Goal: Transaction & Acquisition: Purchase product/service

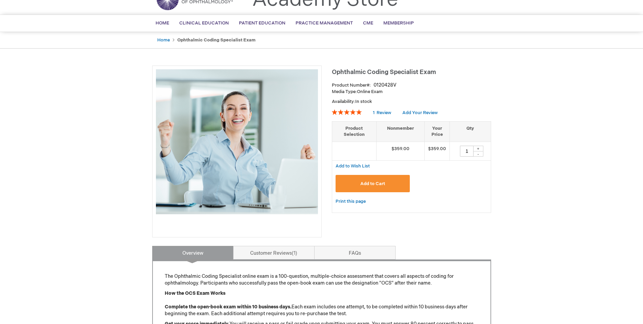
scroll to position [34, 0]
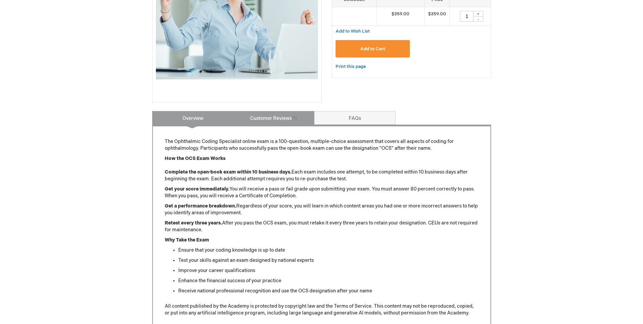
click at [303, 116] on link "Customer Reviews 1" at bounding box center [273, 118] width 81 height 14
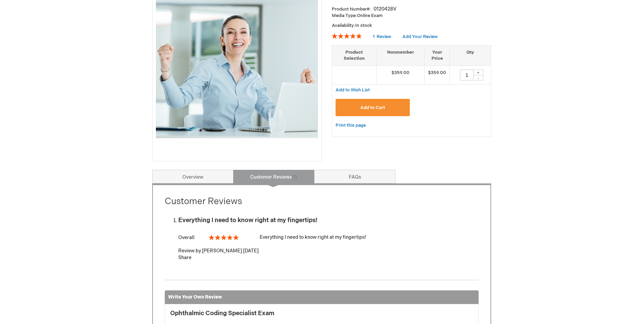
scroll to position [0, 0]
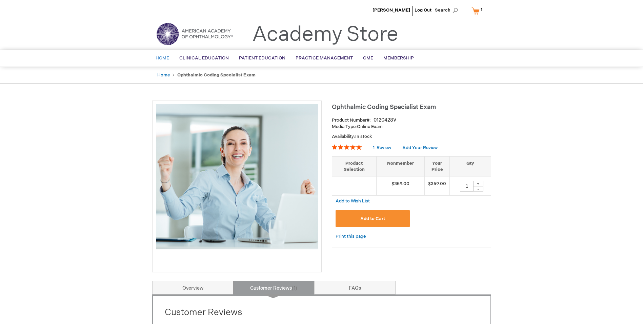
click at [167, 56] on span "Home" at bounding box center [163, 57] width 14 height 5
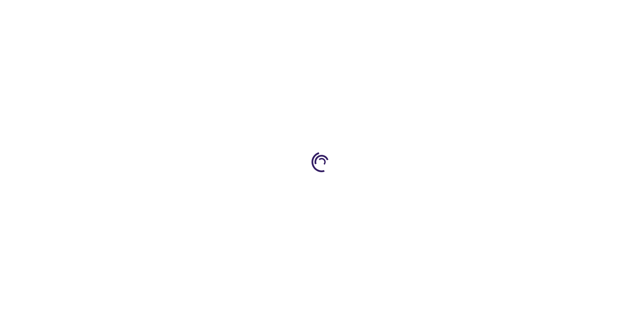
type input "1"
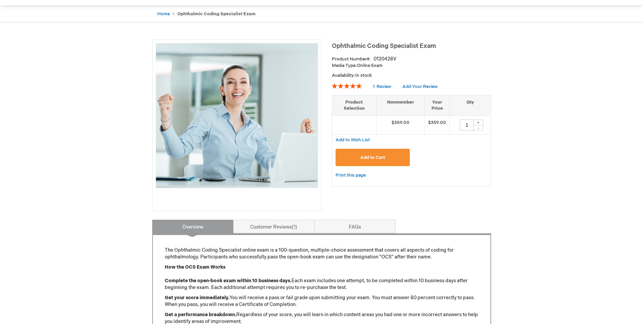
scroll to position [44, 0]
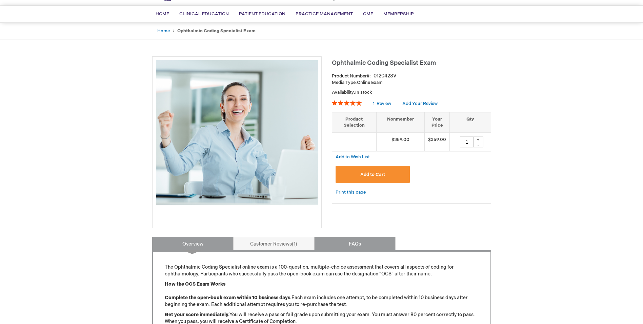
click at [377, 246] on link "FAQs" at bounding box center [354, 243] width 81 height 14
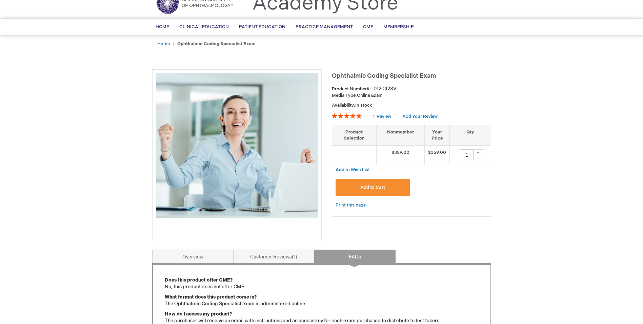
scroll to position [0, 0]
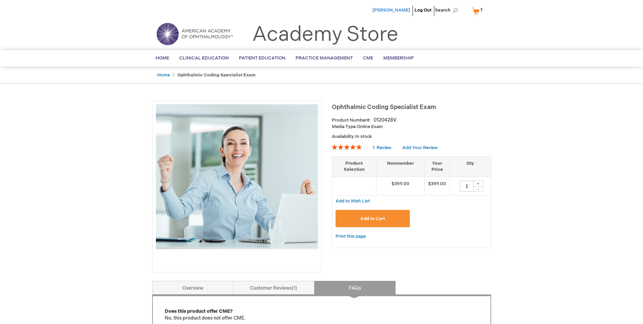
click at [399, 9] on span "[PERSON_NAME]" at bounding box center [392, 9] width 38 height 5
